Goal: Task Accomplishment & Management: Manage account settings

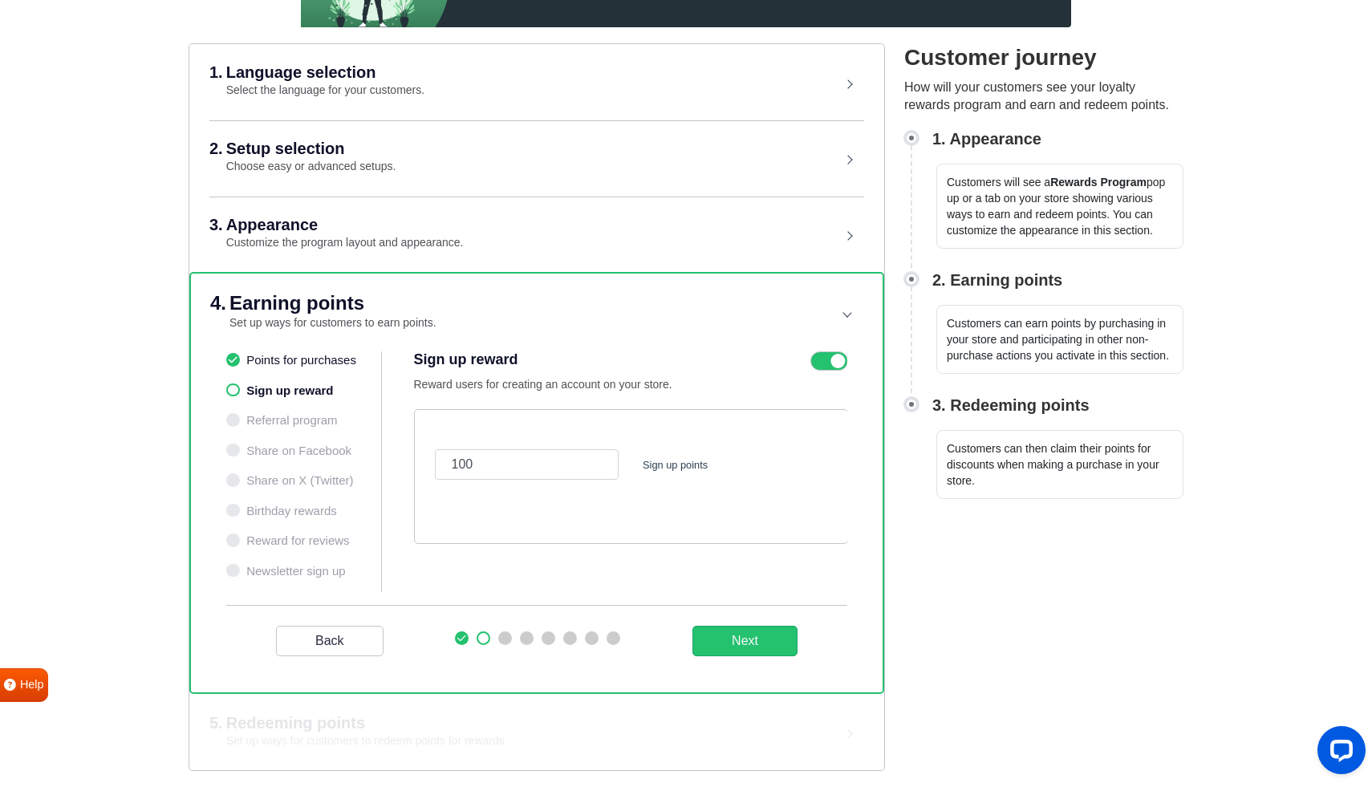
click at [307, 360] on li "Points for purchases" at bounding box center [303, 360] width 155 height 18
click at [824, 362] on icon at bounding box center [829, 360] width 37 height 19
click at [0, 0] on input "checkbox" at bounding box center [0, 0] width 0 height 0
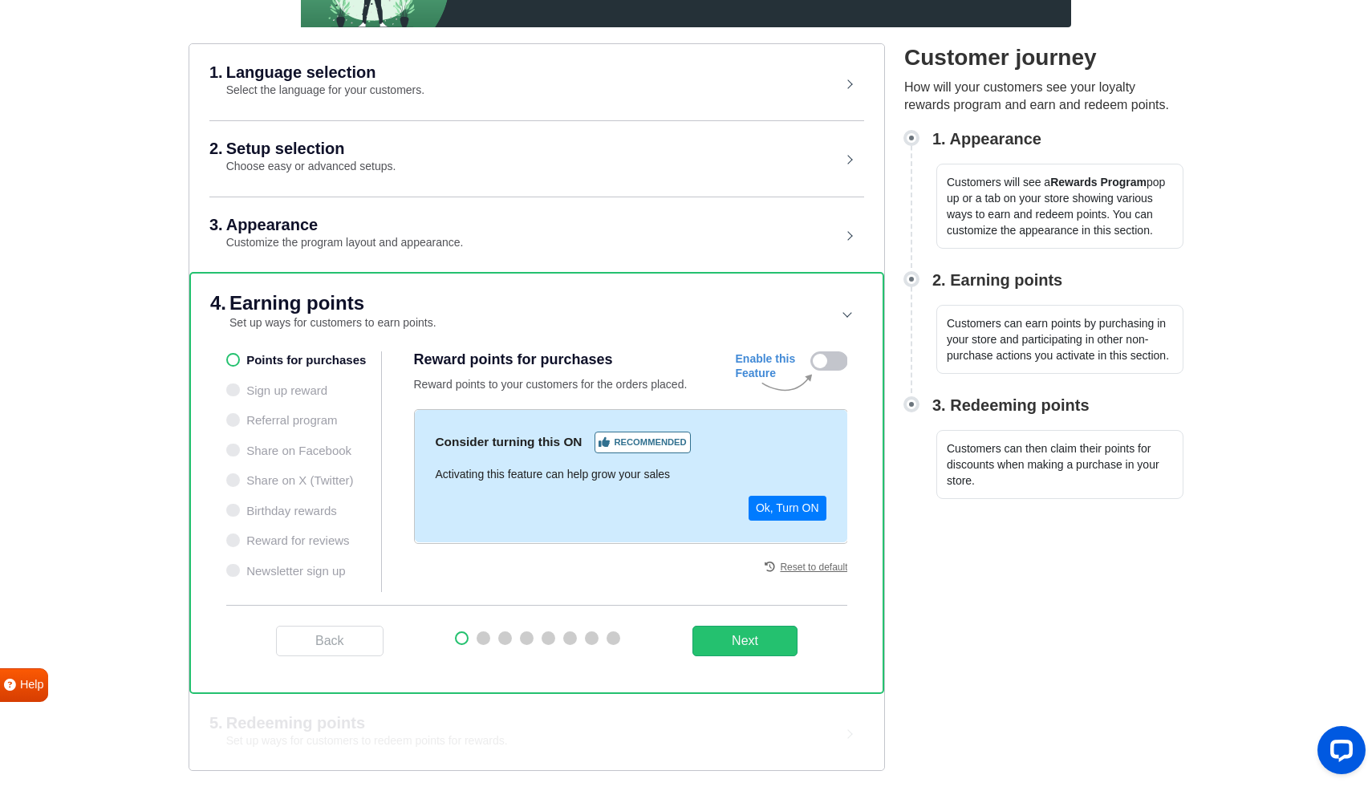
click at [323, 389] on ul "Points for purchases Sign up reward Referral program Share on Facebook Share on…" at bounding box center [304, 471] width 156 height 241
click at [310, 383] on ul "Points for purchases Sign up reward Referral program Share on Facebook Share on…" at bounding box center [304, 471] width 156 height 241
click at [268, 392] on ul "Points for purchases Sign up reward Referral program Share on Facebook Share on…" at bounding box center [304, 471] width 156 height 241
click at [770, 647] on button "Next" at bounding box center [745, 641] width 105 height 30
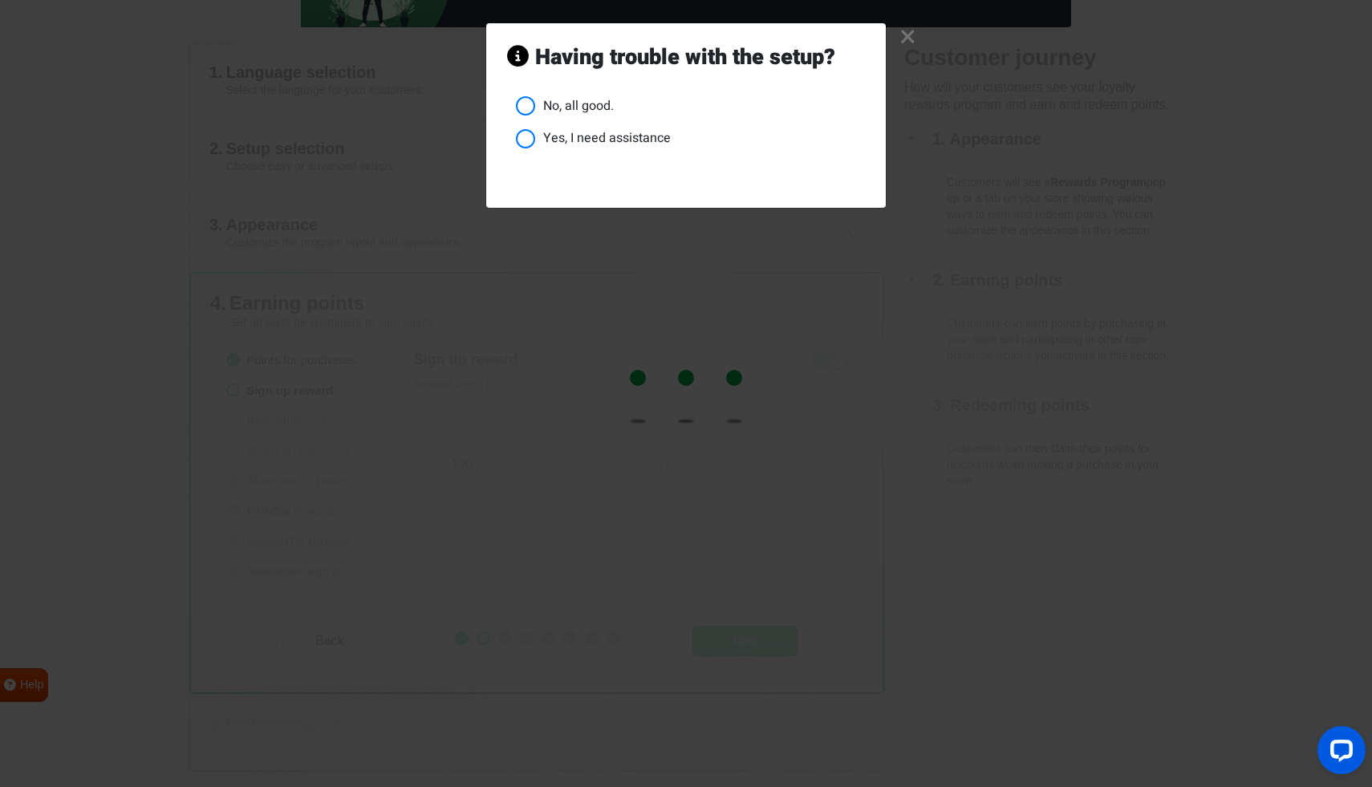
click at [913, 36] on link "×" at bounding box center [908, 37] width 17 height 15
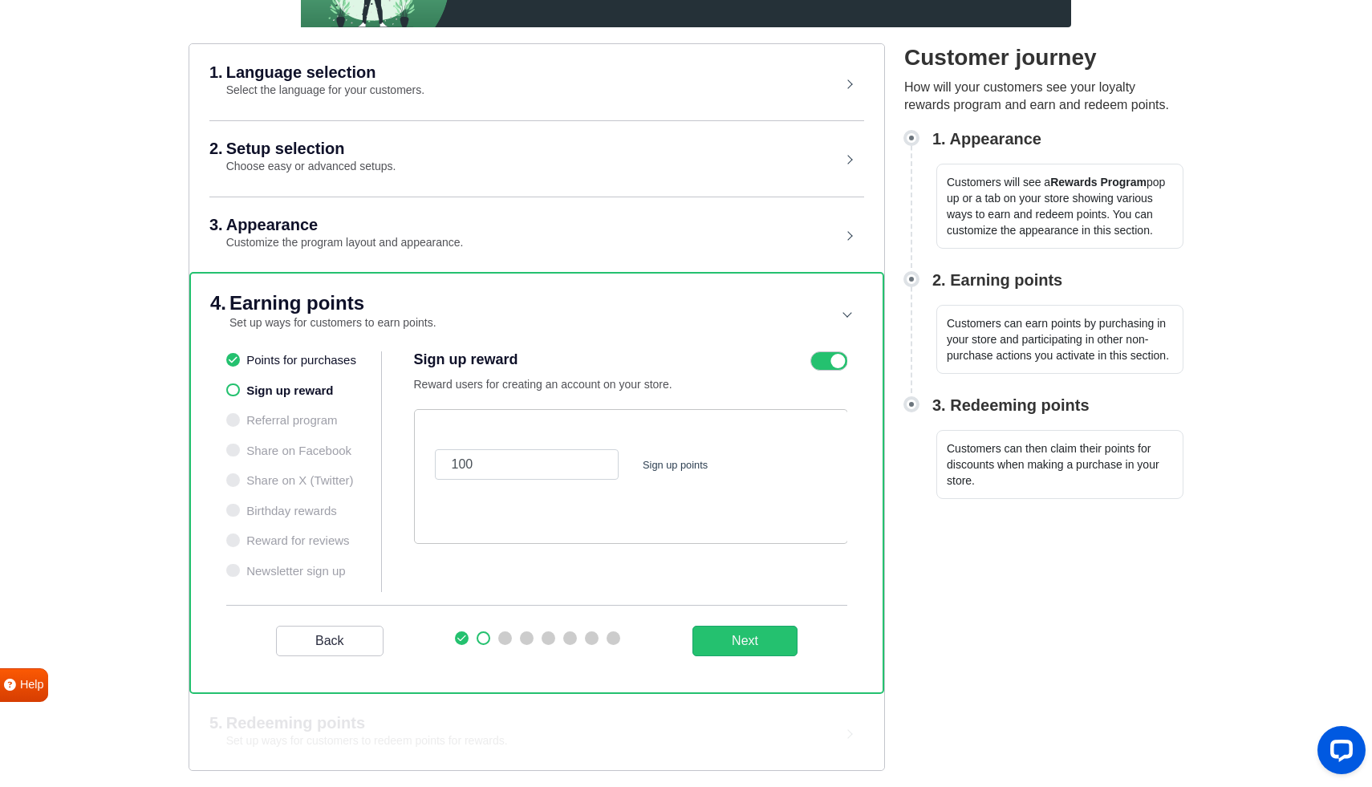
click at [338, 360] on li "Points for purchases" at bounding box center [303, 360] width 155 height 18
click at [843, 364] on icon at bounding box center [829, 360] width 37 height 19
click at [0, 0] on input "checkbox" at bounding box center [0, 0] width 0 height 0
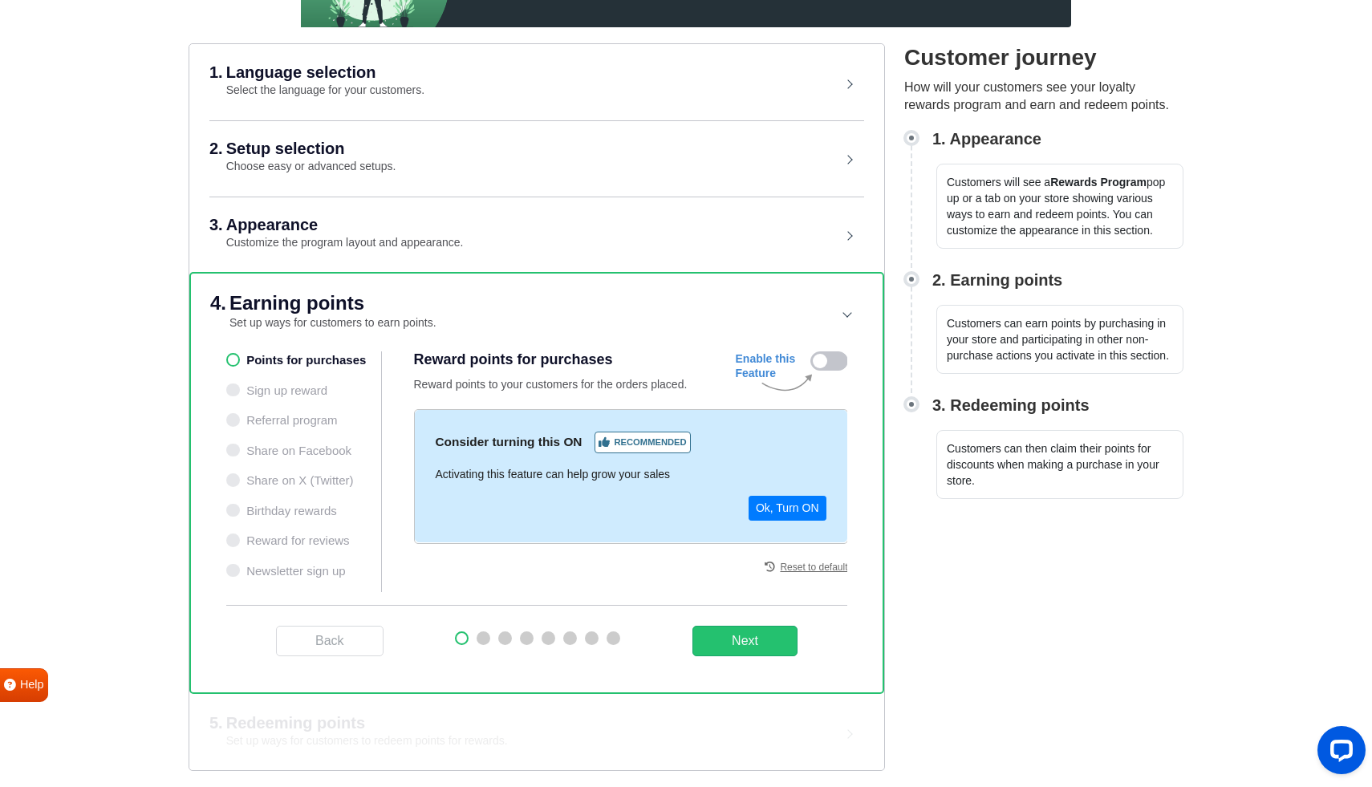
click at [820, 644] on div "Back Next" at bounding box center [536, 640] width 621 height 71
click at [766, 647] on button "Next" at bounding box center [745, 641] width 105 height 30
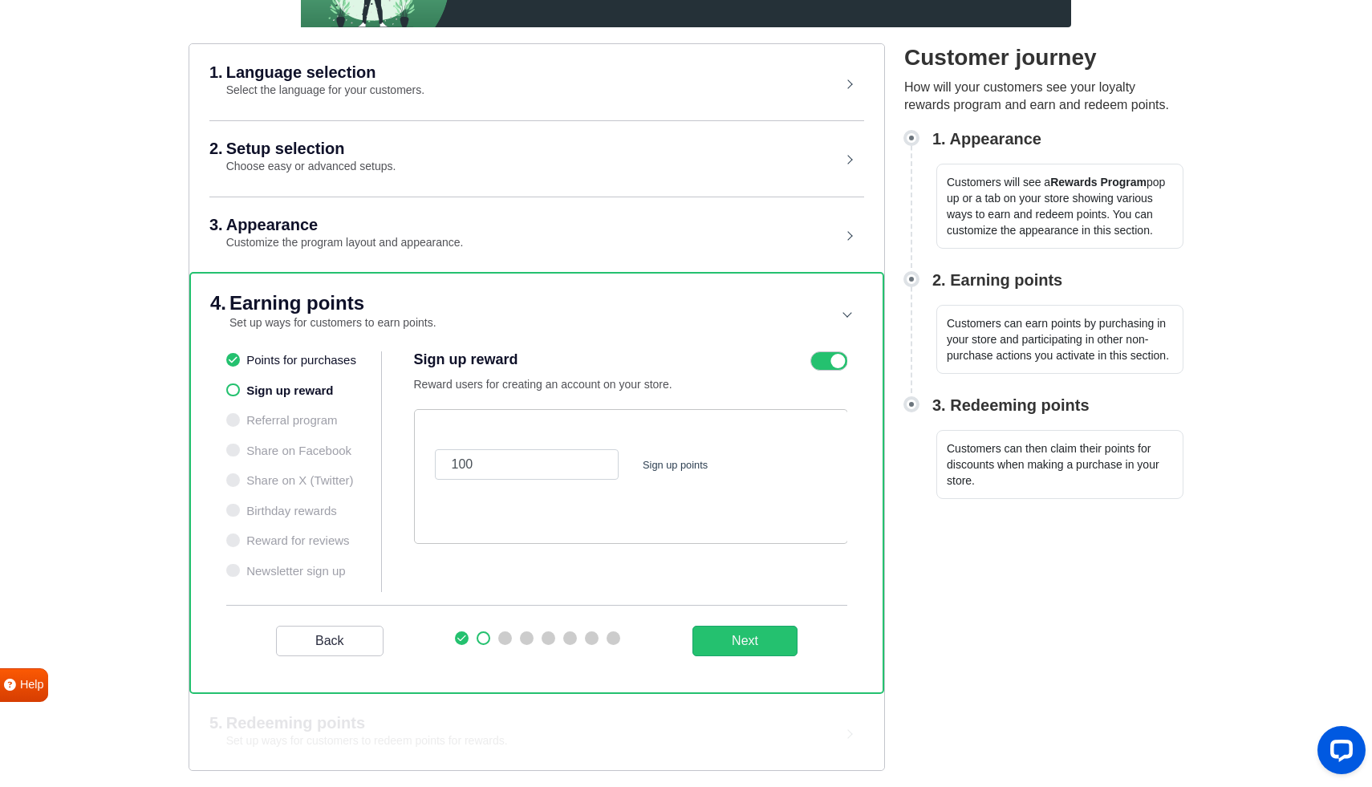
click at [841, 354] on icon at bounding box center [829, 360] width 37 height 19
click at [0, 0] on input "checkbox" at bounding box center [0, 0] width 0 height 0
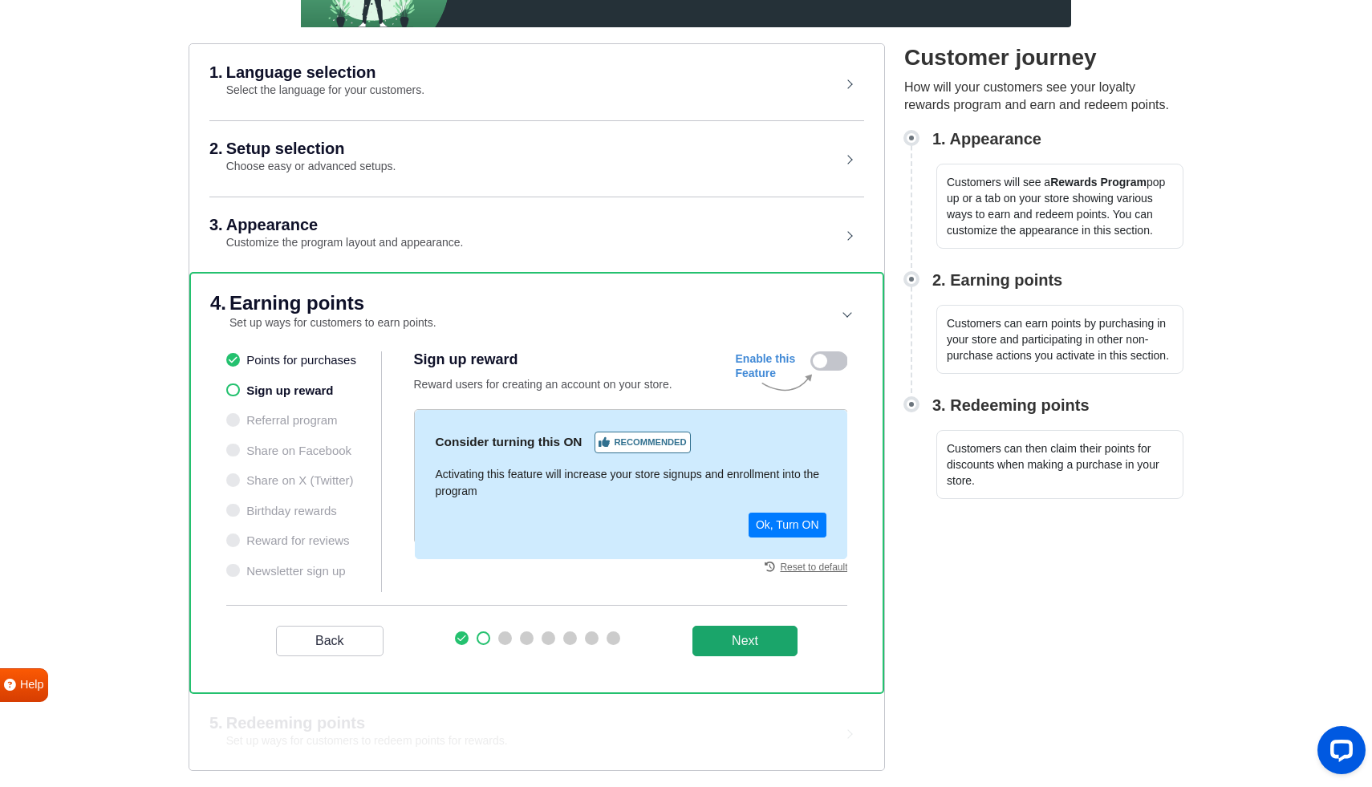
click at [737, 645] on button "Next" at bounding box center [745, 641] width 105 height 30
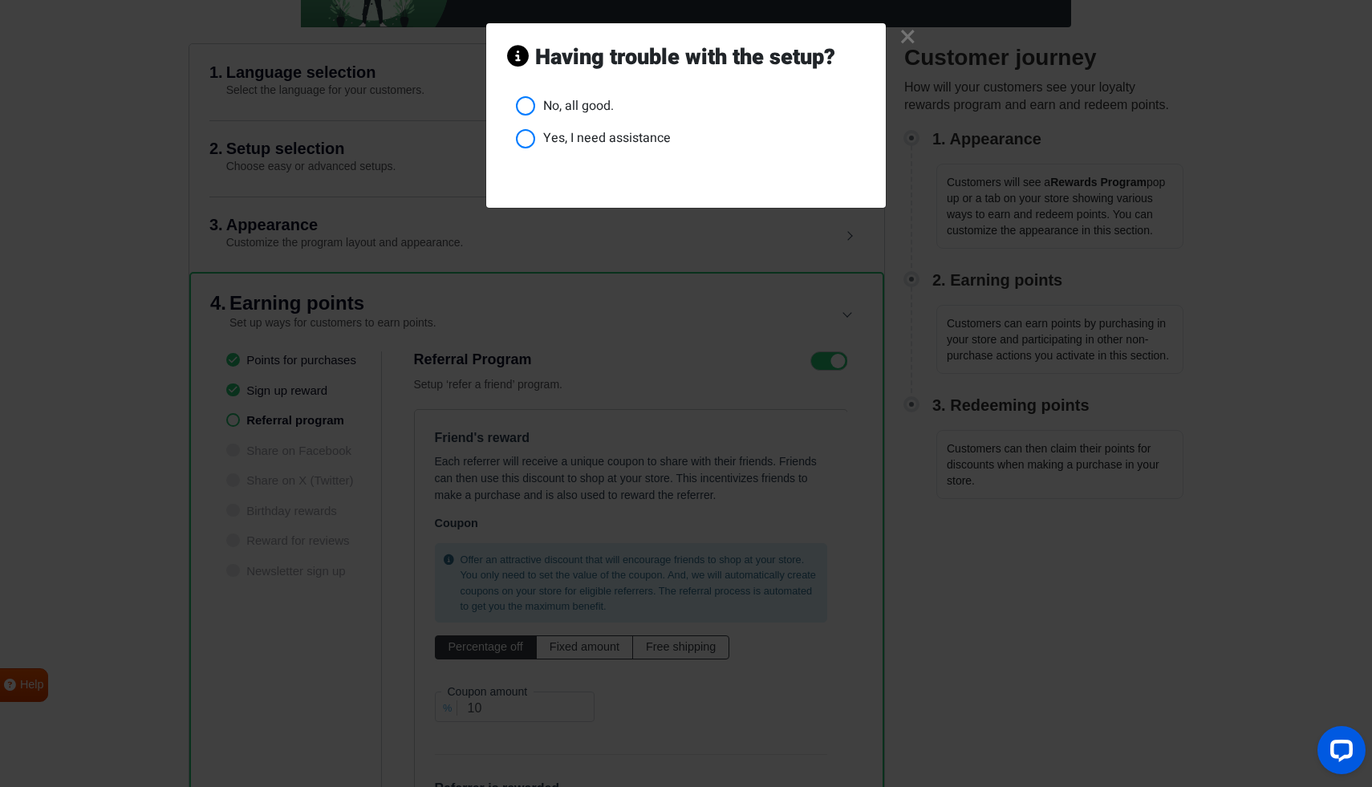
click at [907, 38] on link "×" at bounding box center [908, 37] width 17 height 15
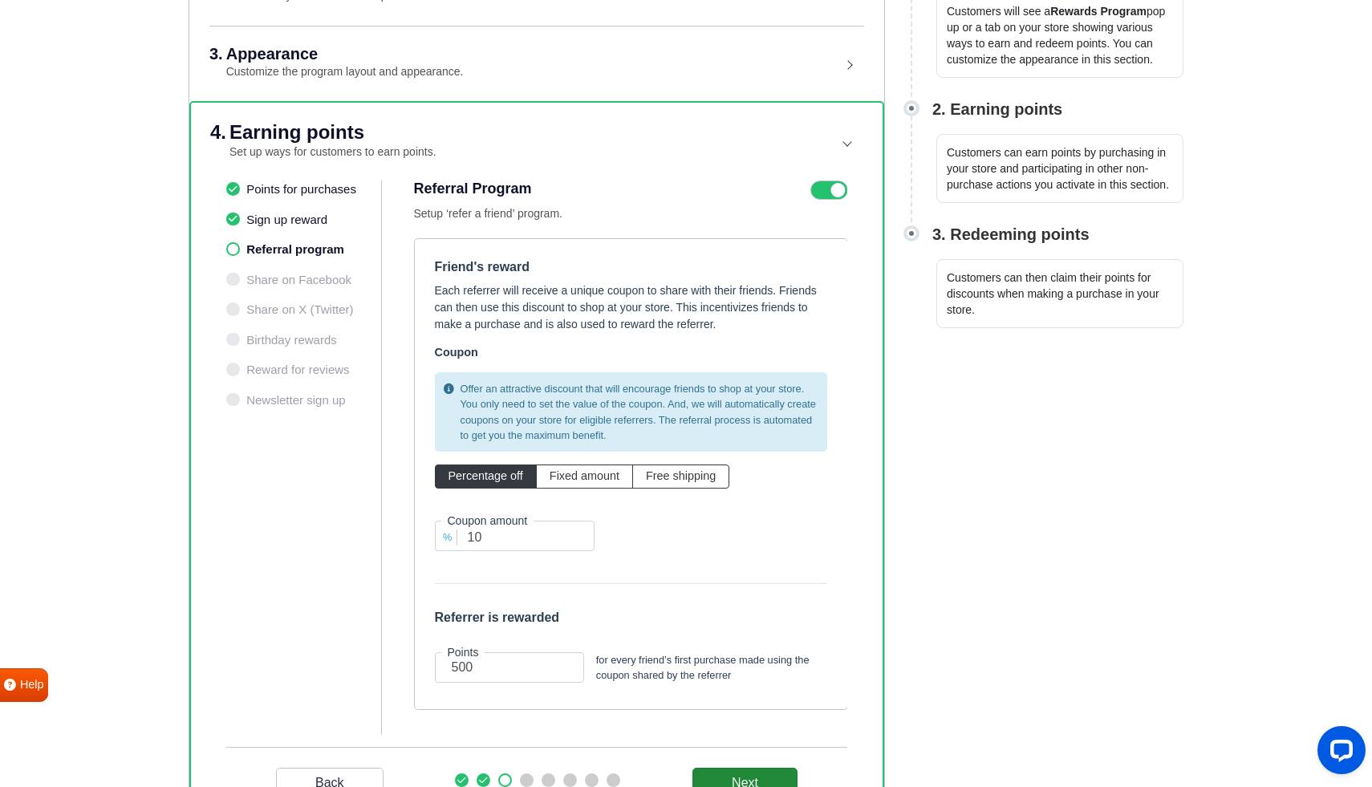
scroll to position [398, 0]
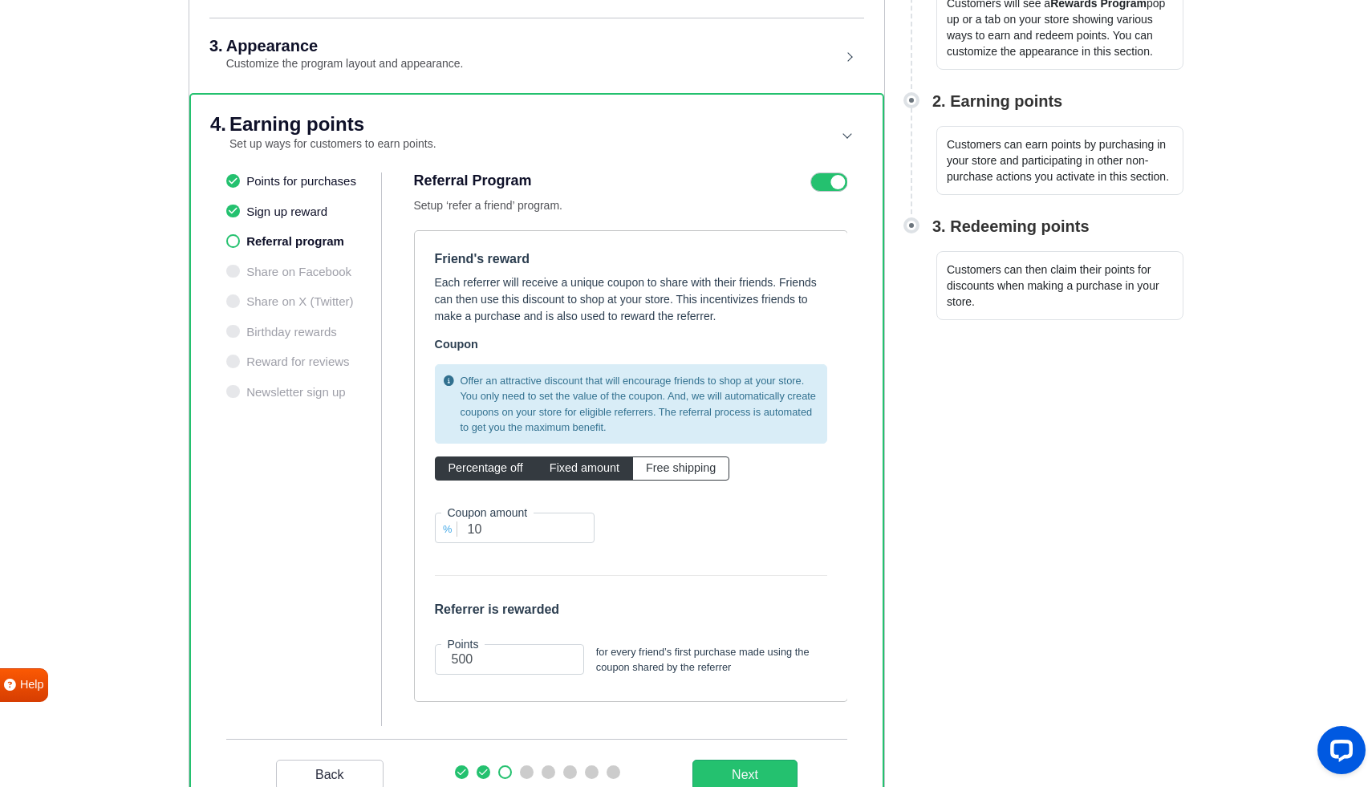
click at [583, 469] on span "Fixed amount" at bounding box center [585, 467] width 70 height 13
click at [560, 469] on input "Fixed amount" at bounding box center [555, 465] width 10 height 10
radio input "true"
click at [693, 529] on input "0" at bounding box center [711, 528] width 185 height 30
